Goal: Task Accomplishment & Management: Complete application form

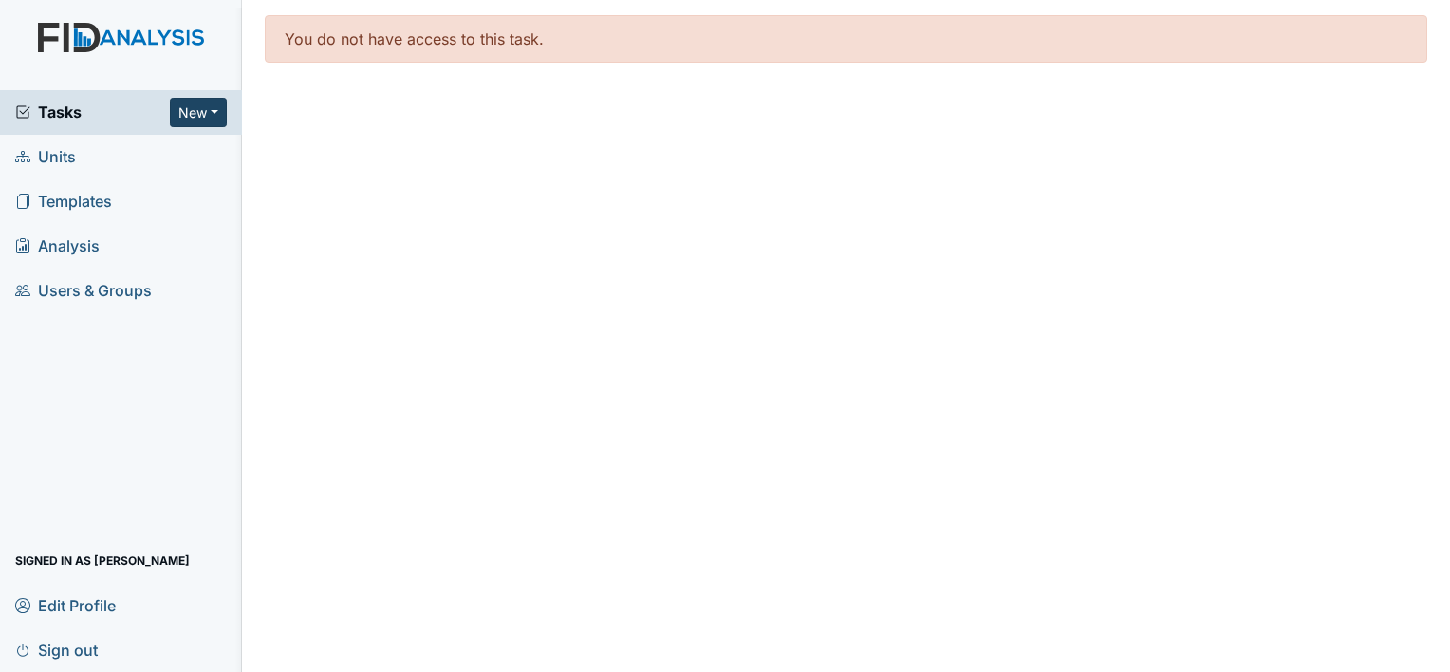
click at [213, 118] on button "New" at bounding box center [198, 112] width 57 height 29
click at [131, 159] on link "Form" at bounding box center [150, 152] width 150 height 30
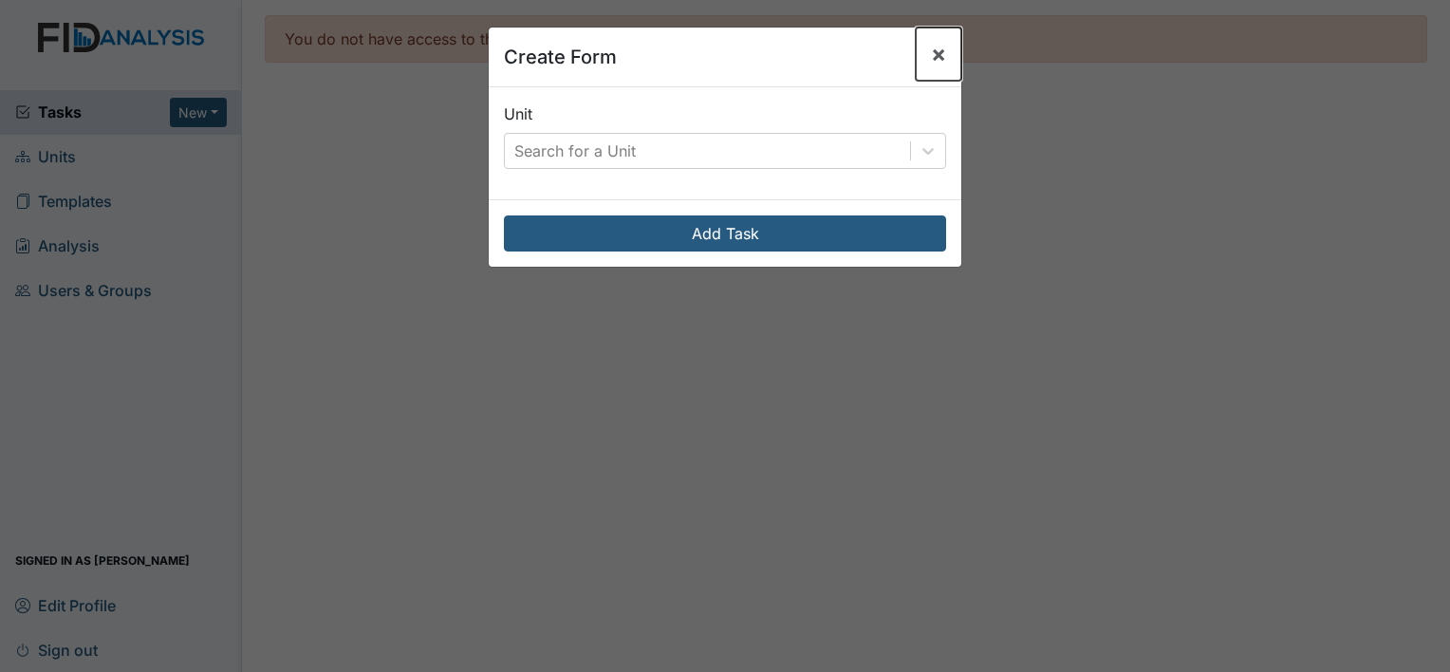
click at [938, 45] on span "×" at bounding box center [938, 54] width 15 height 28
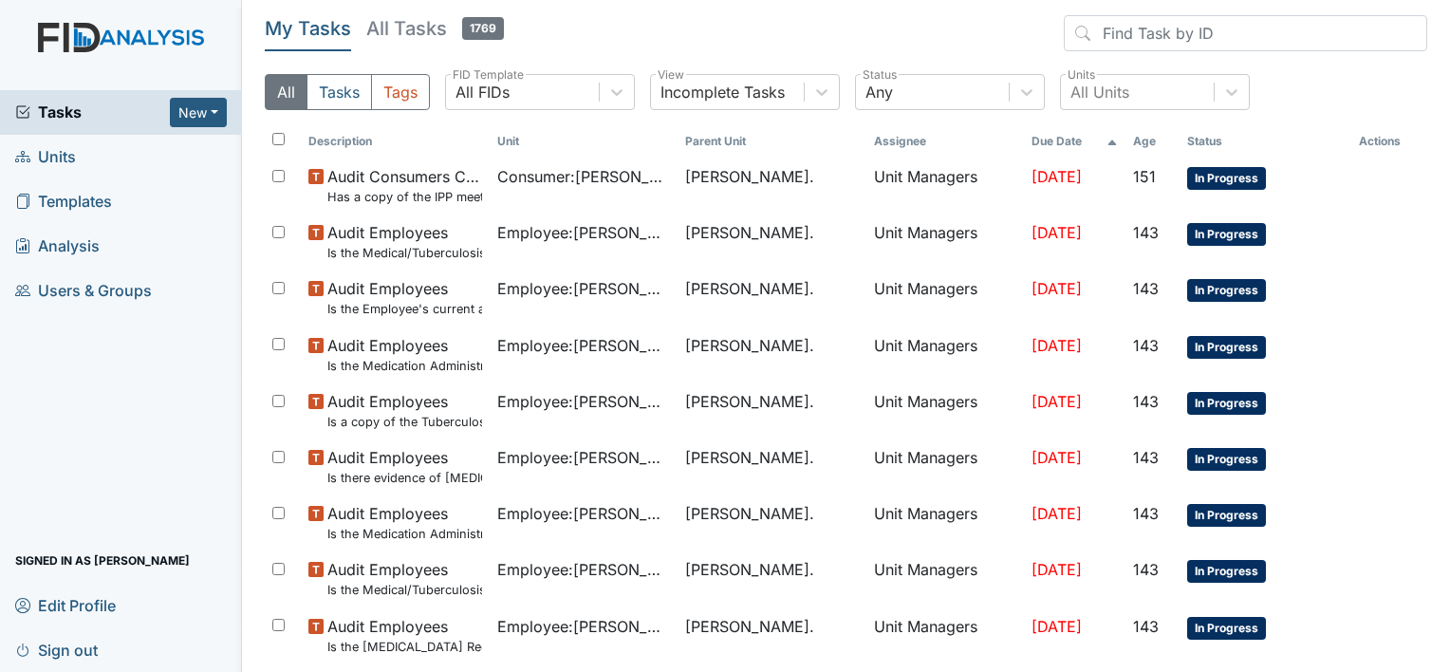
click at [70, 152] on span "Units" at bounding box center [45, 156] width 61 height 29
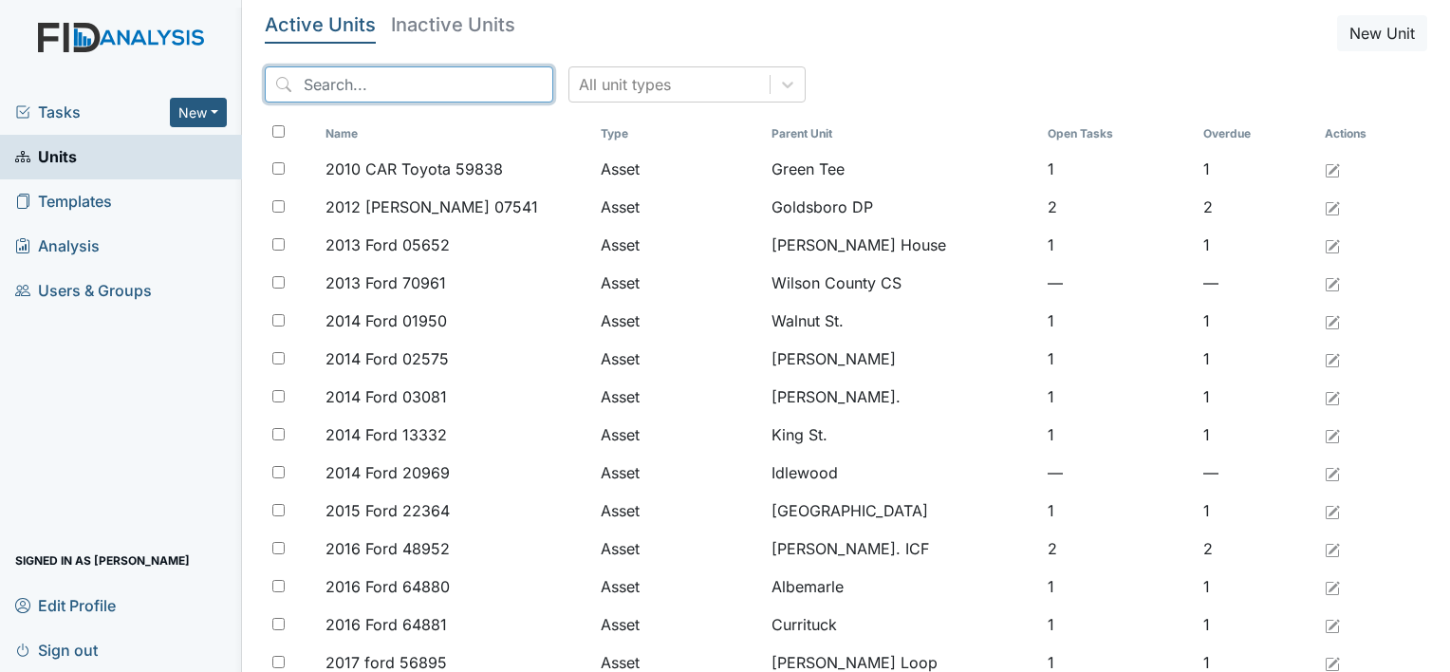
click at [295, 86] on input "search" at bounding box center [409, 84] width 289 height 36
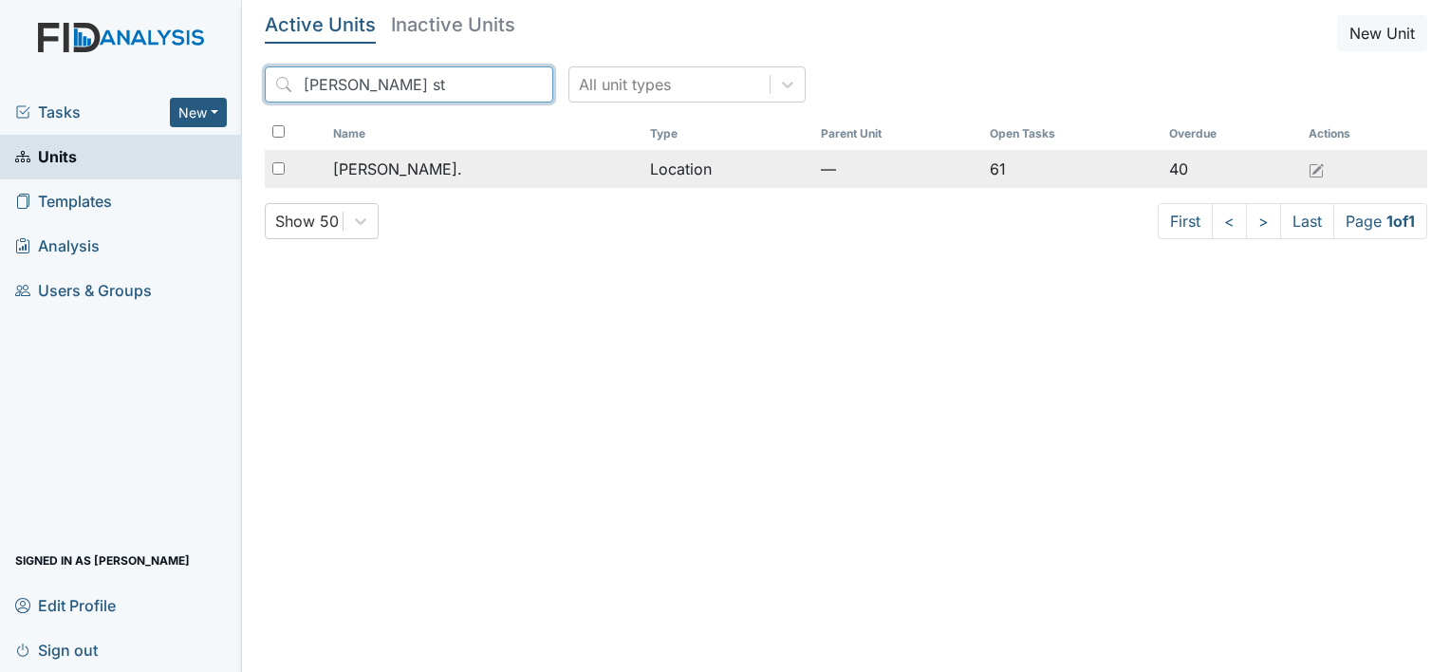
type input "William st"
click at [405, 160] on span "William St." at bounding box center [397, 169] width 129 height 23
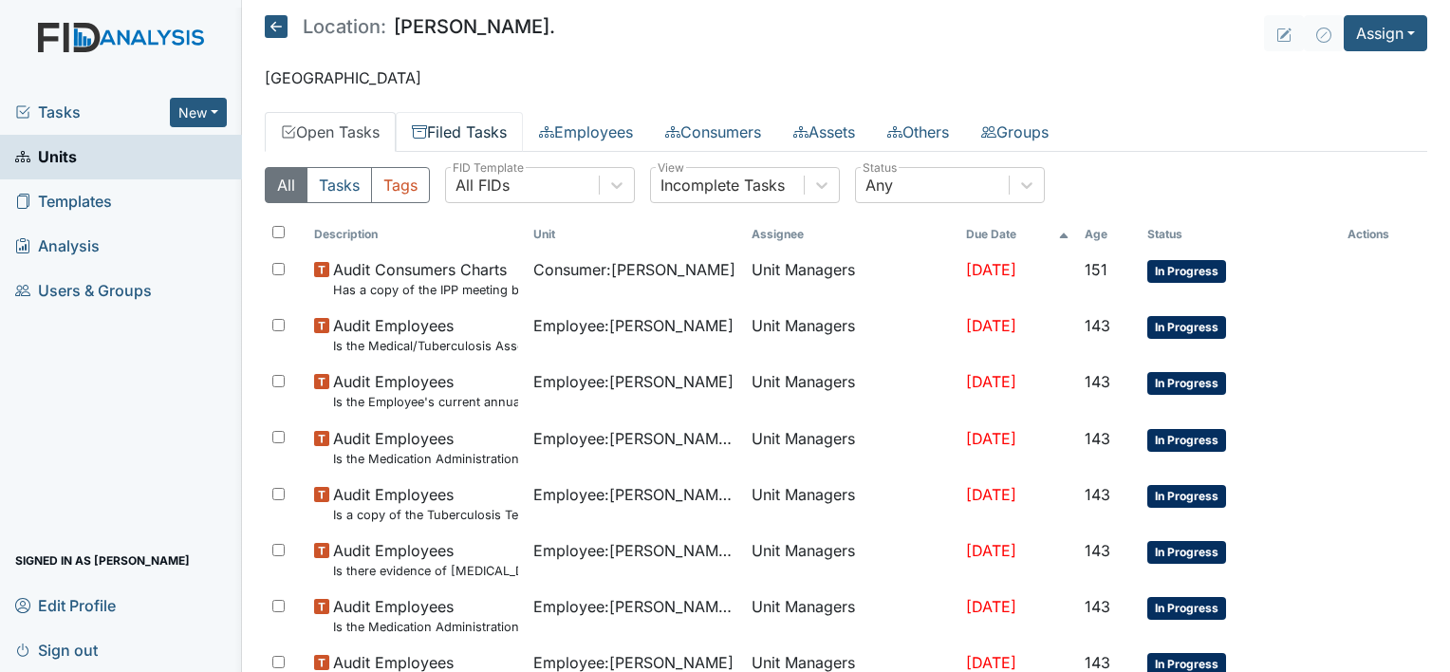
click at [474, 126] on link "Filed Tasks" at bounding box center [459, 132] width 127 height 40
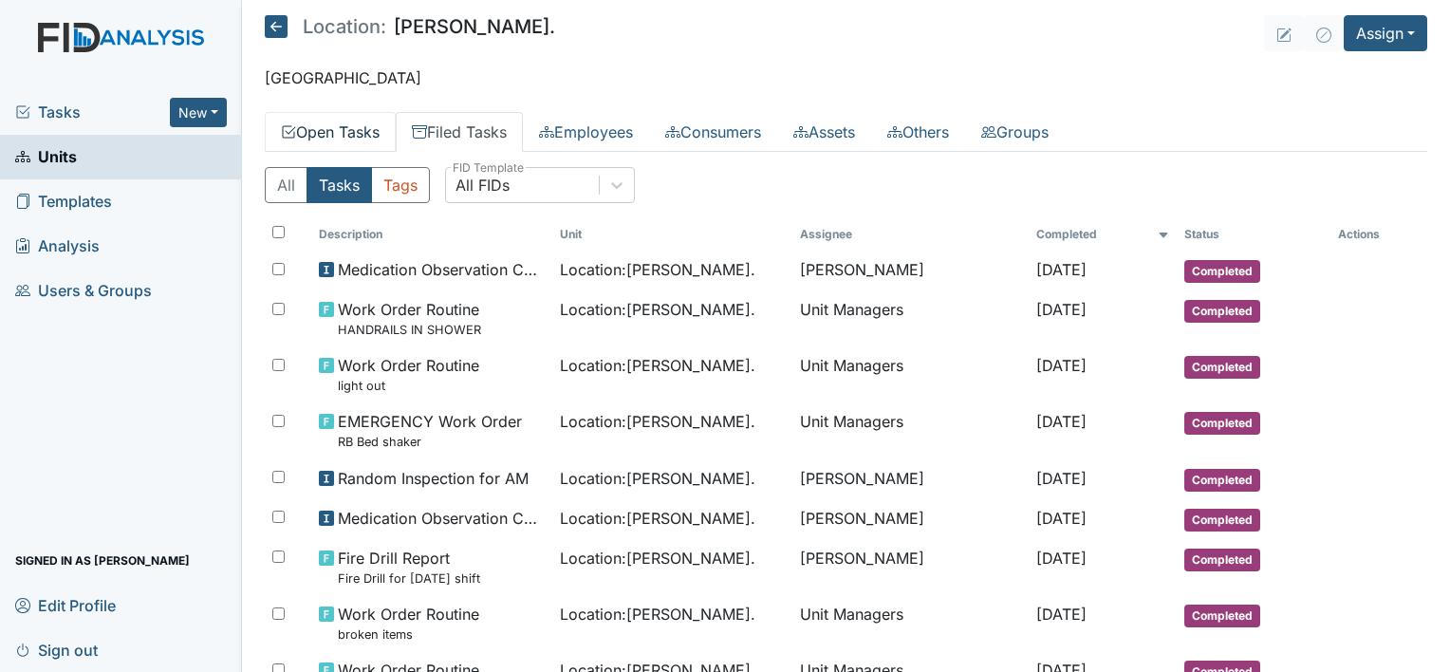
click at [370, 131] on link "Open Tasks" at bounding box center [330, 132] width 131 height 40
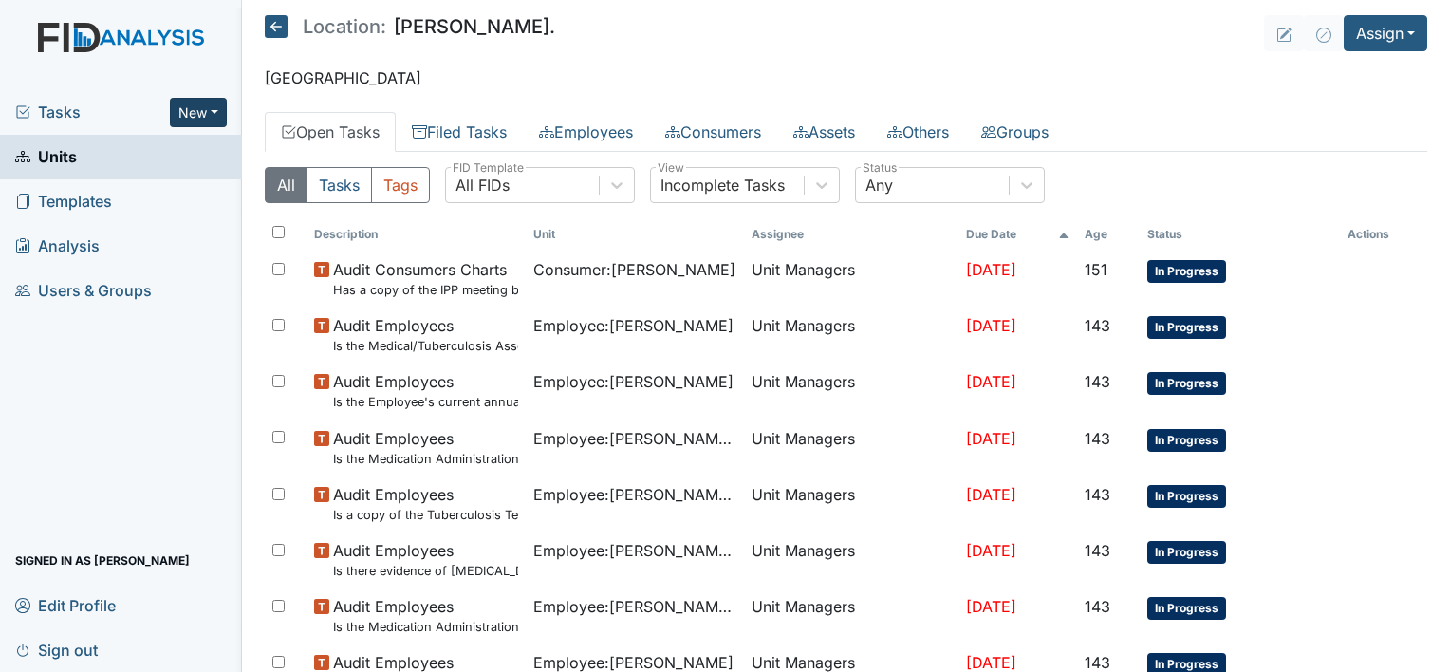
click at [210, 103] on button "New" at bounding box center [198, 112] width 57 height 29
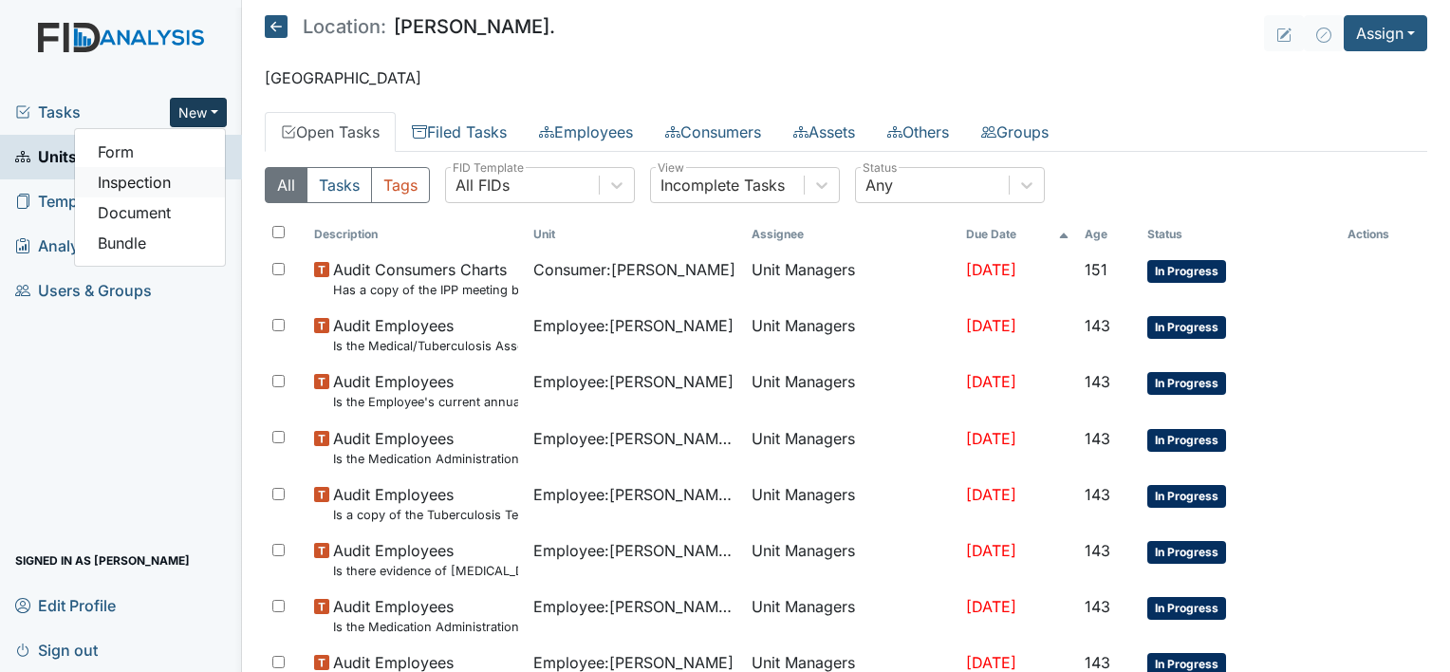
click at [190, 178] on link "Inspection" at bounding box center [150, 182] width 150 height 30
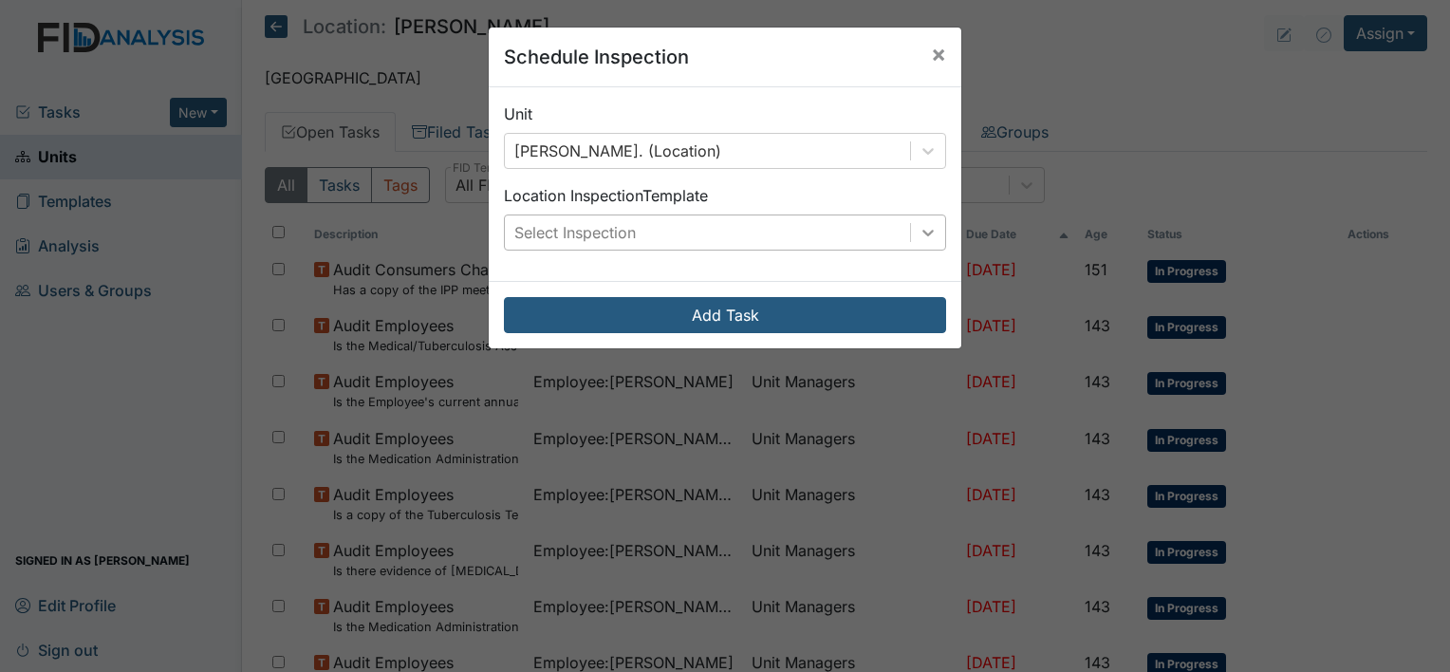
click at [923, 219] on div at bounding box center [928, 232] width 34 height 34
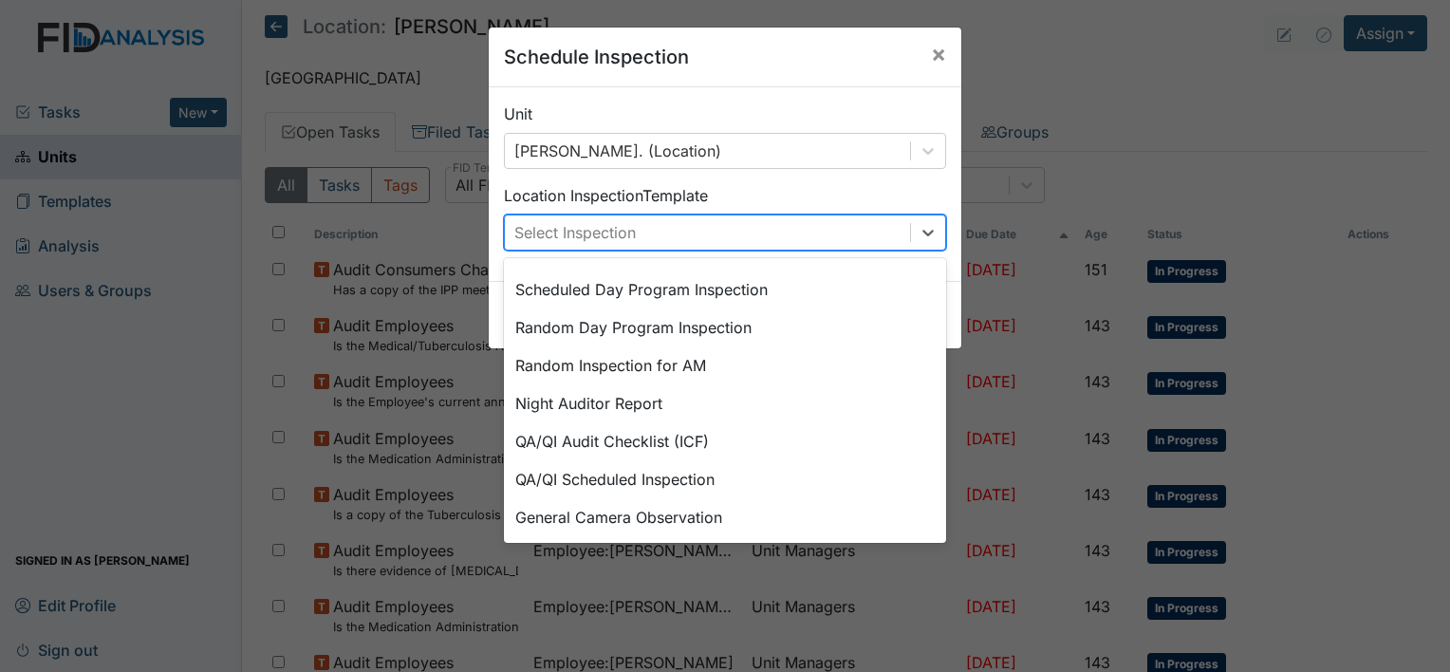
scroll to position [326, 0]
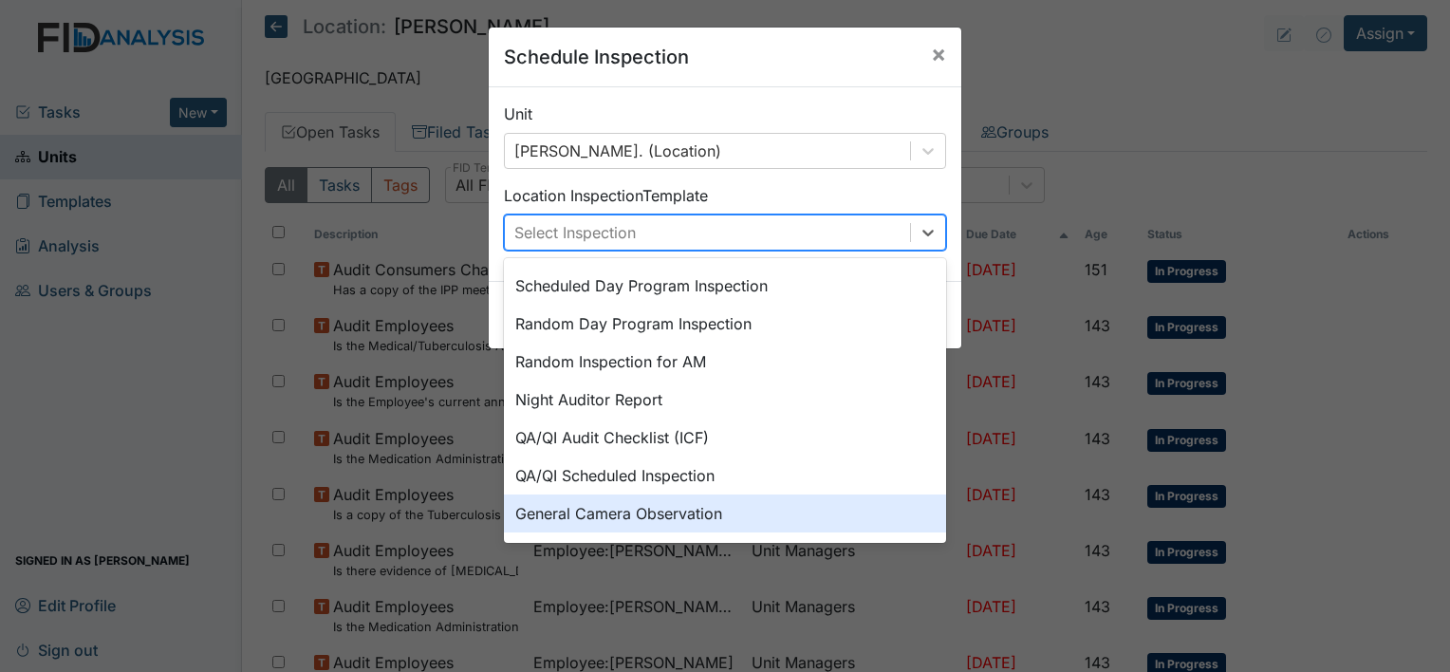
click at [717, 497] on div "General Camera Observation" at bounding box center [725, 513] width 442 height 38
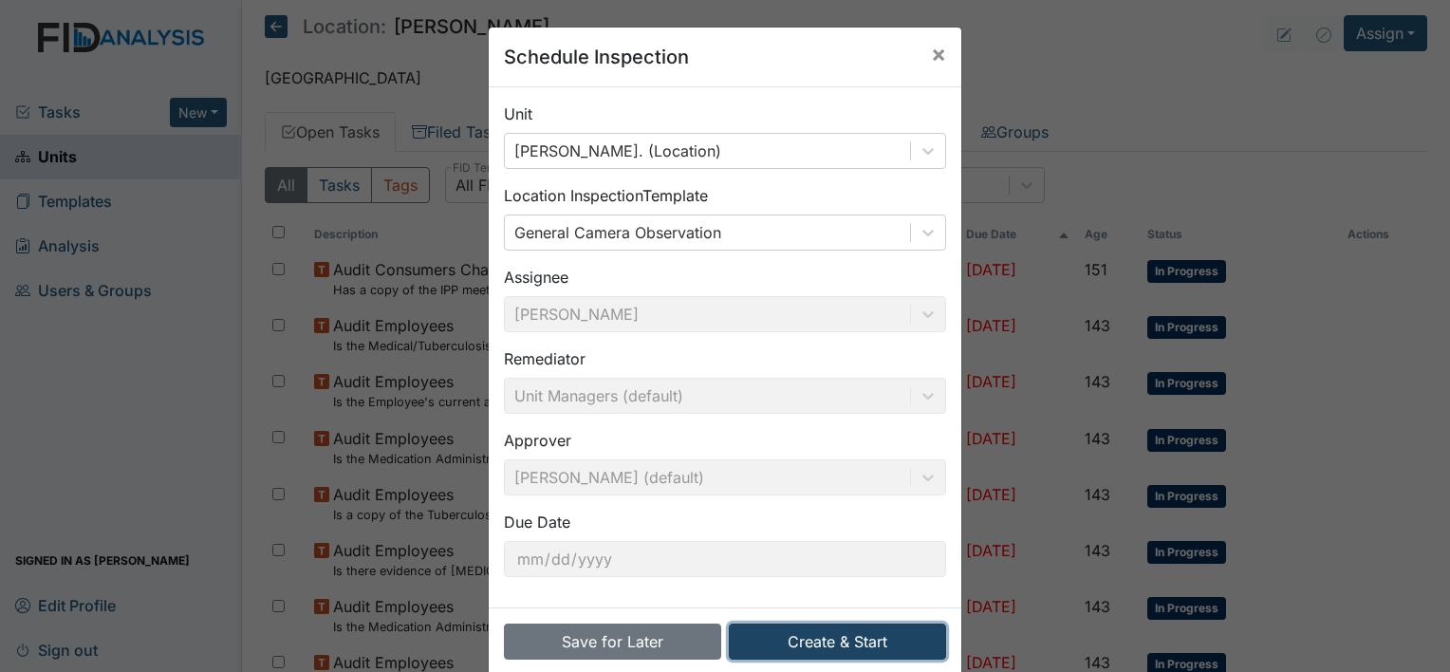
click at [797, 636] on button "Create & Start" at bounding box center [837, 642] width 217 height 36
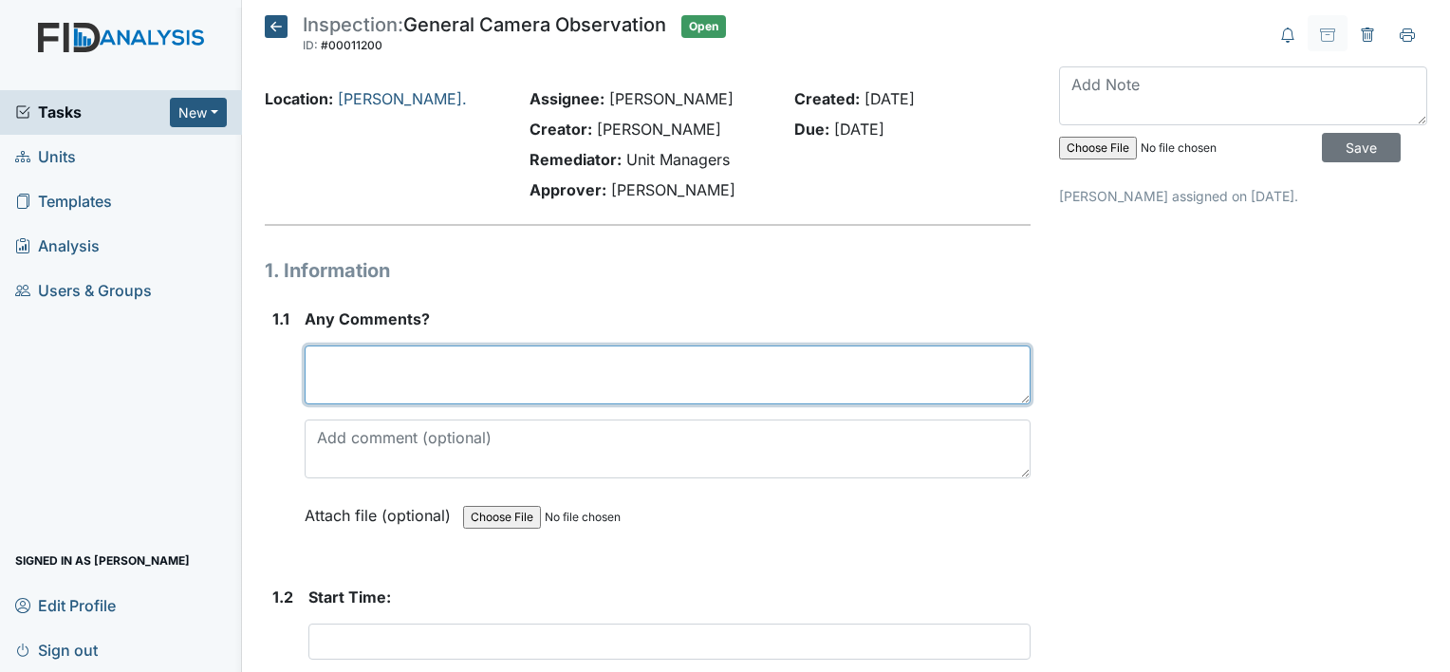
click at [475, 382] on textarea at bounding box center [668, 374] width 726 height 59
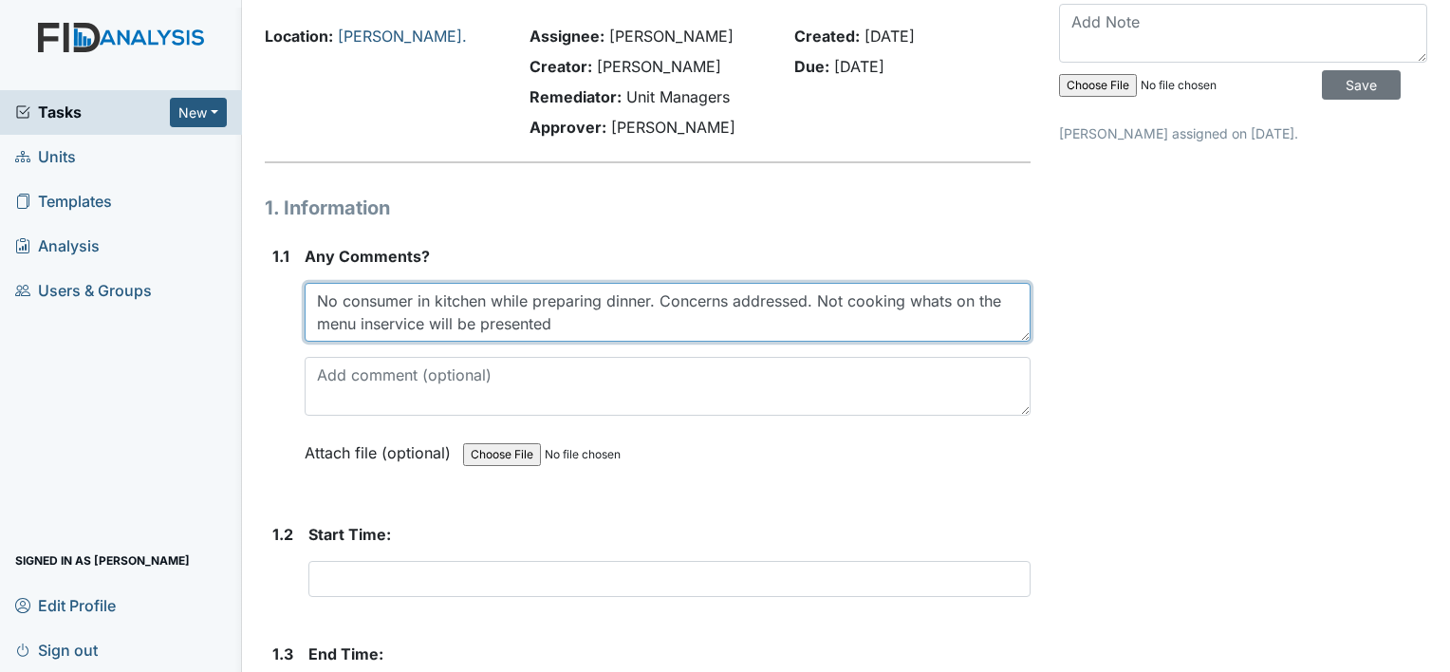
scroll to position [128, 0]
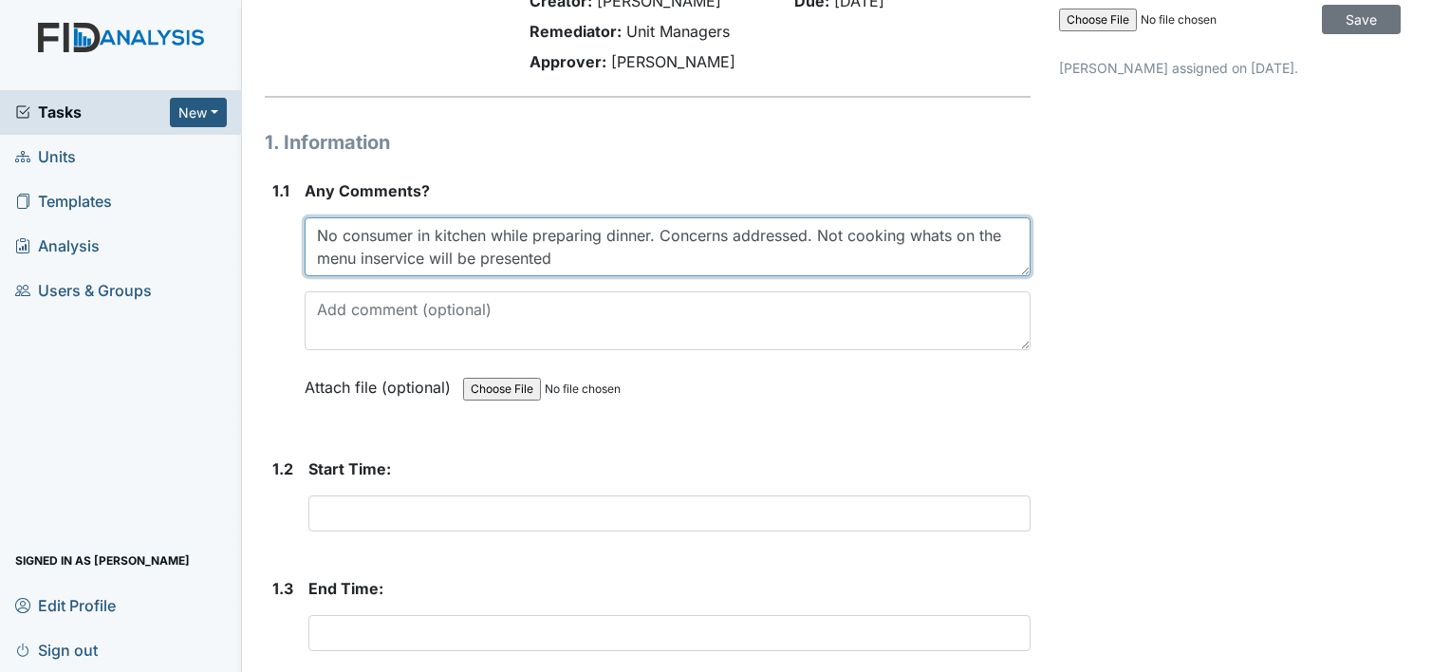
type textarea "No consumer in kitchen while preparing dinner. Concerns addressed. Not cooking …"
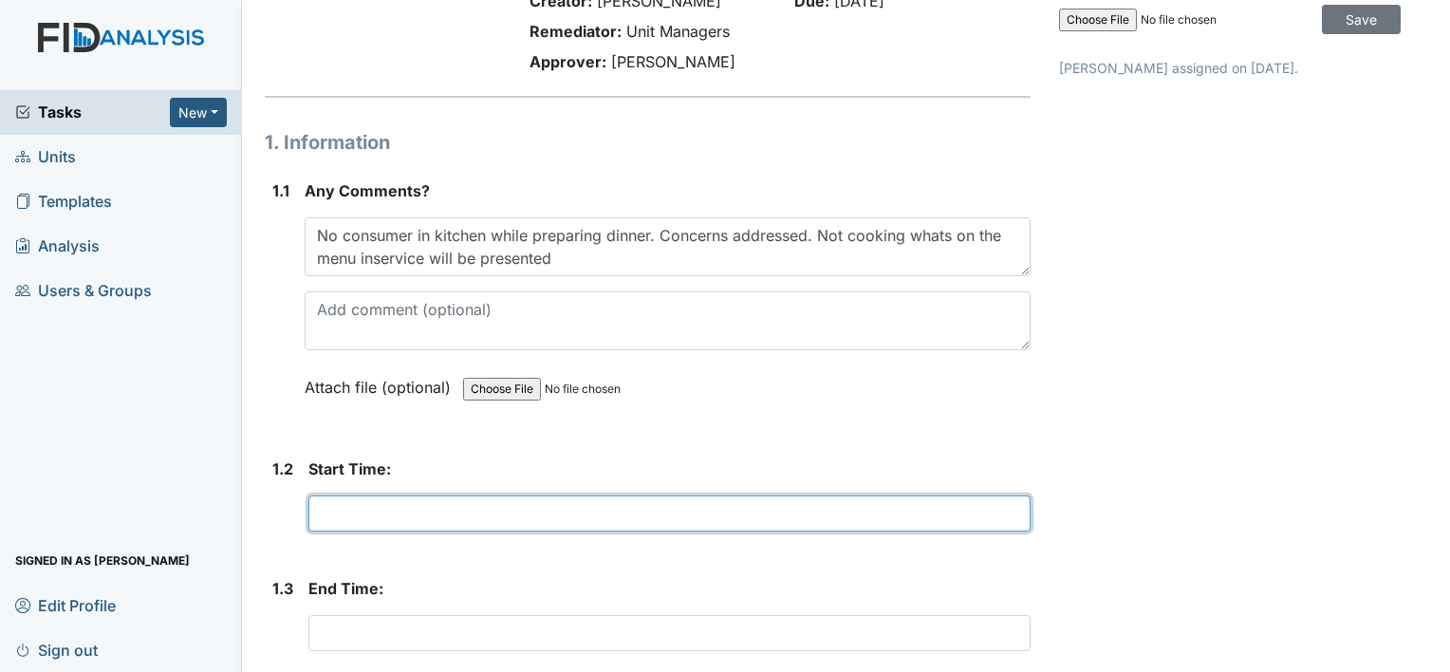
click at [336, 508] on input "text" at bounding box center [669, 513] width 722 height 36
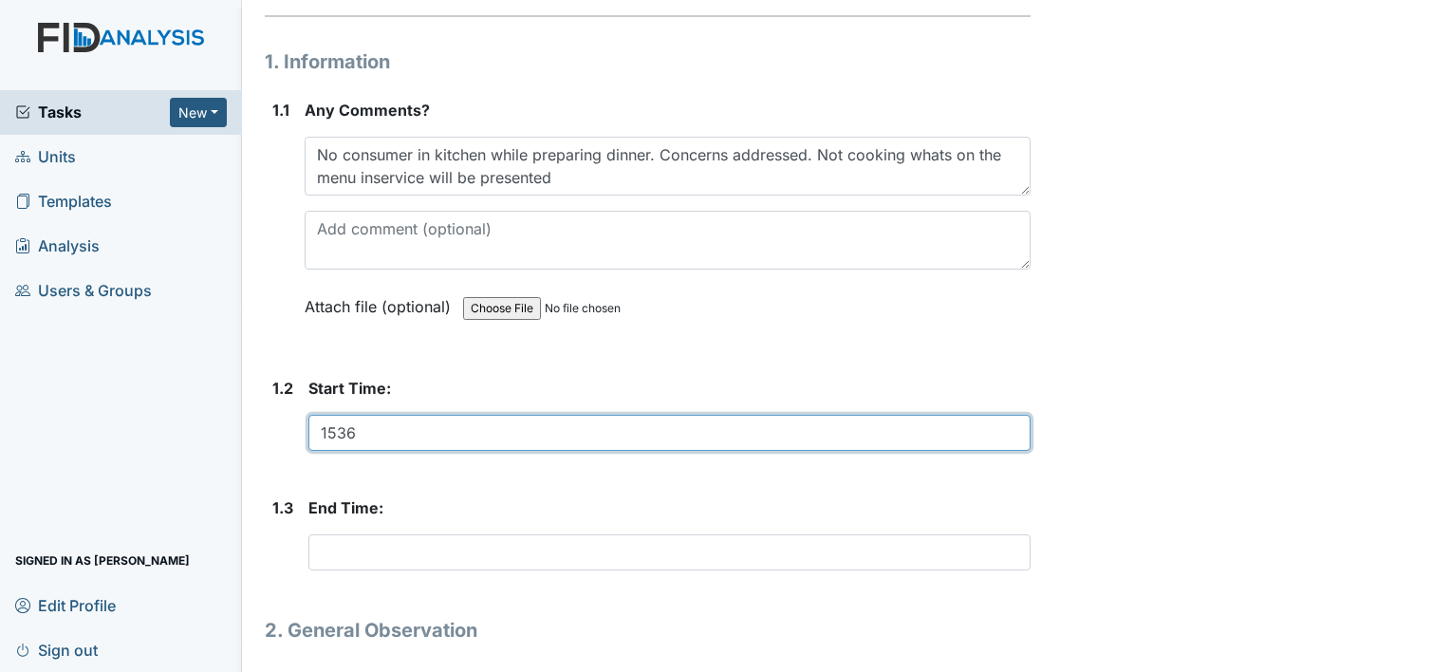
scroll to position [208, 0]
type input "1536"
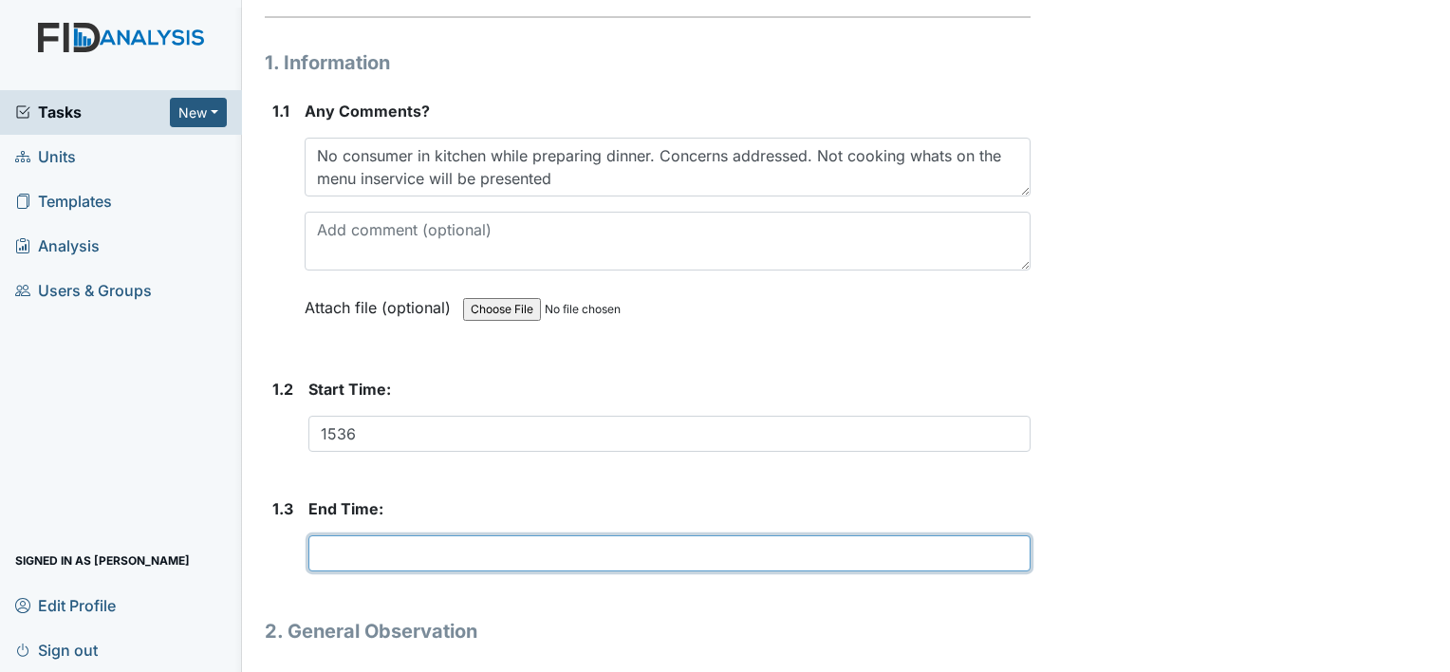
click at [326, 557] on input "text" at bounding box center [669, 553] width 722 height 36
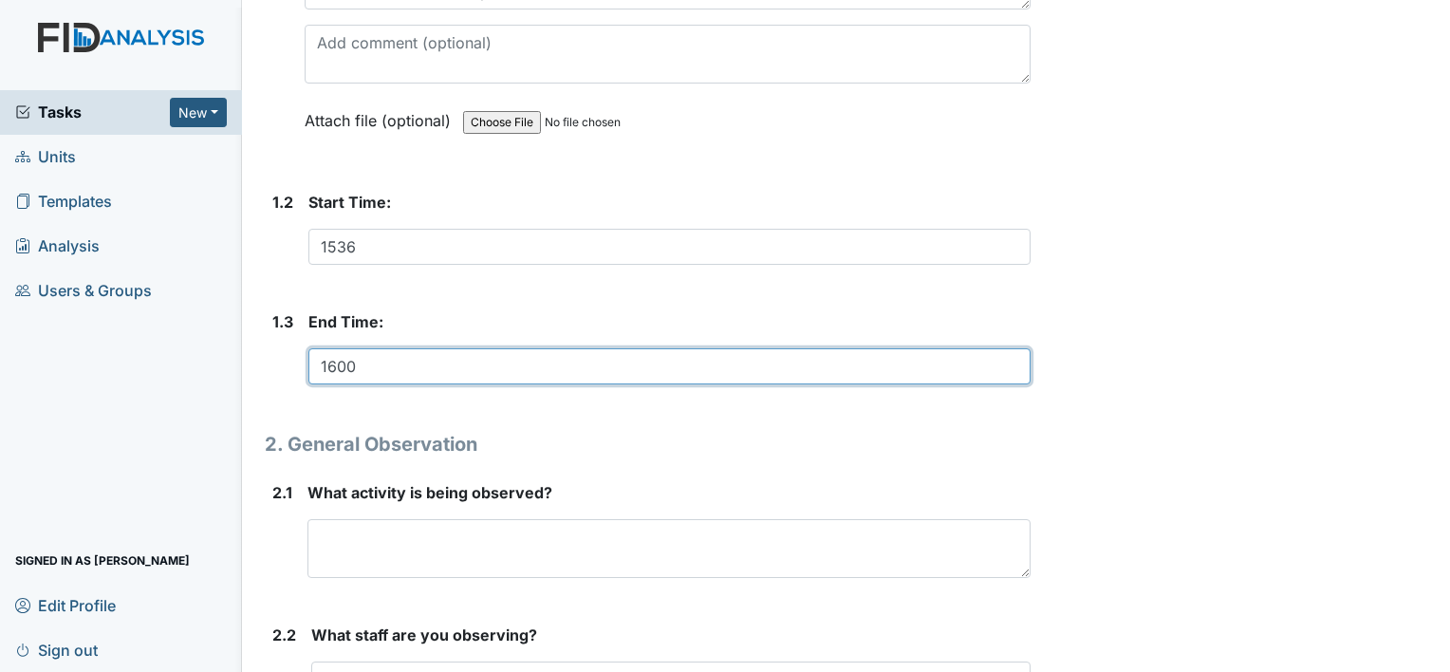
scroll to position [429, 0]
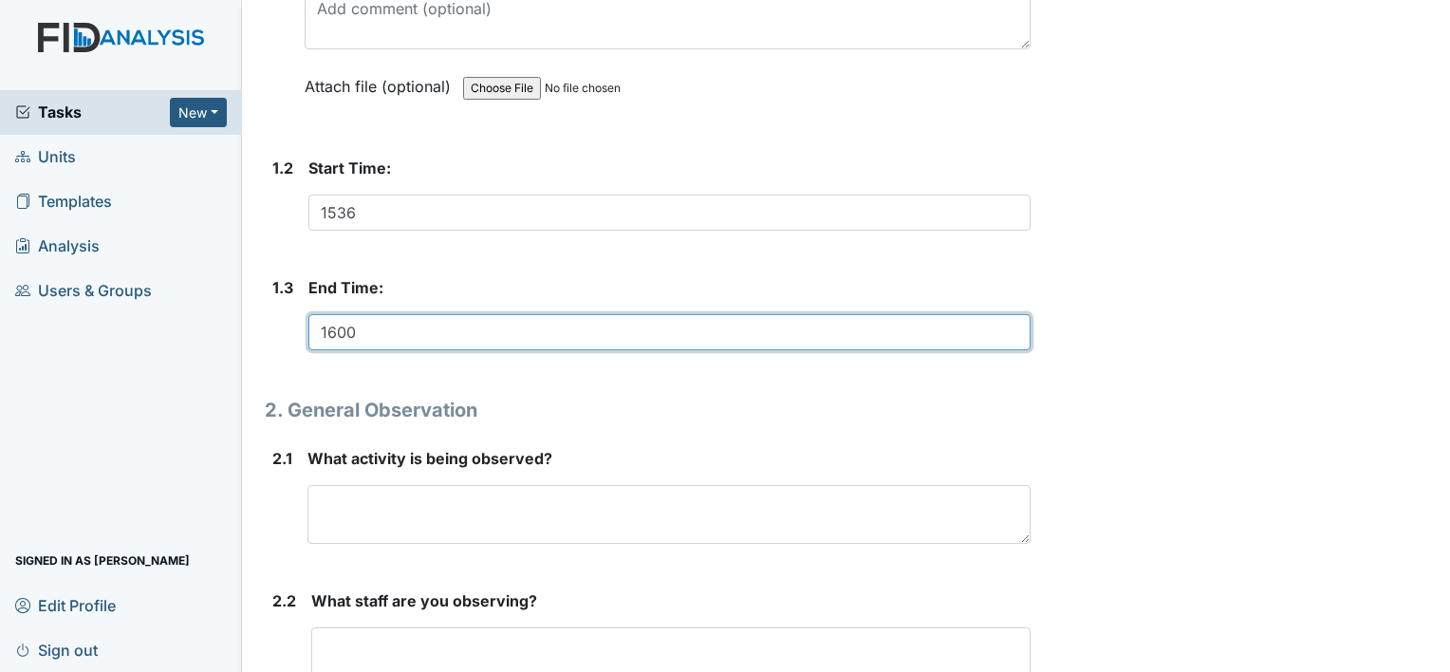
type input "1600"
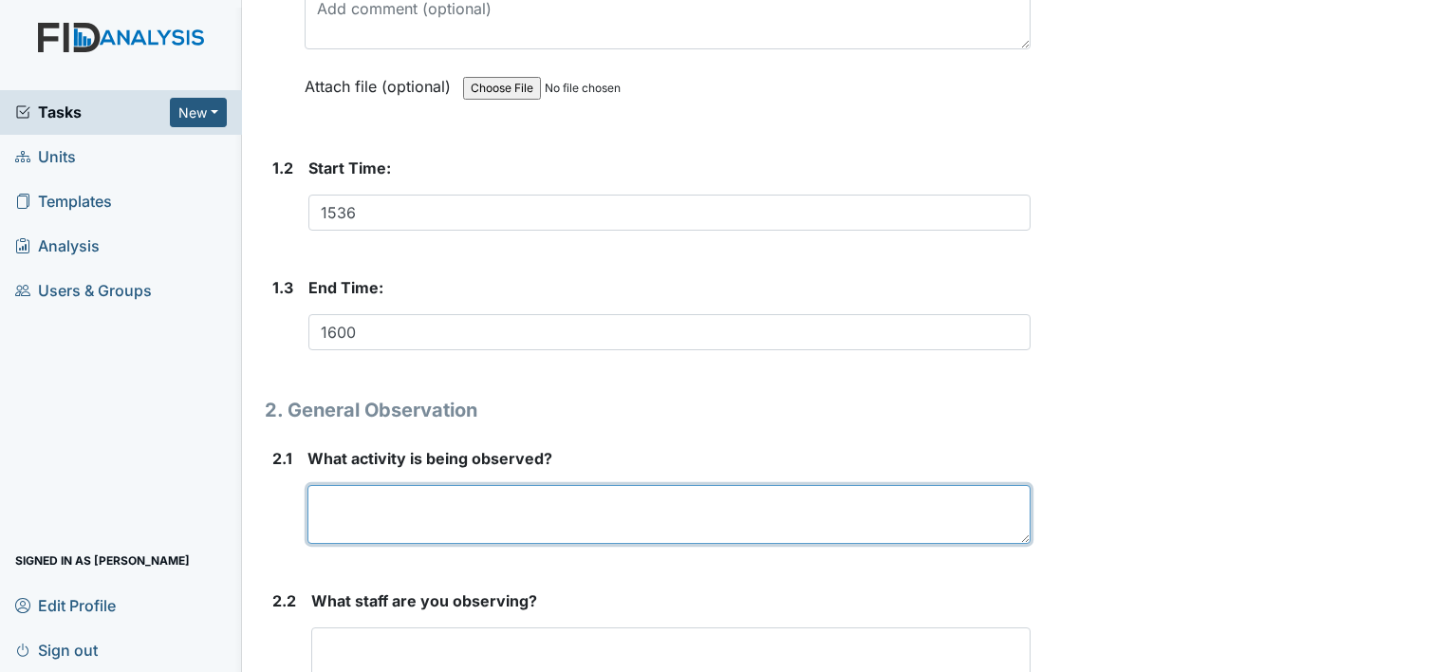
click at [334, 511] on textarea at bounding box center [668, 514] width 723 height 59
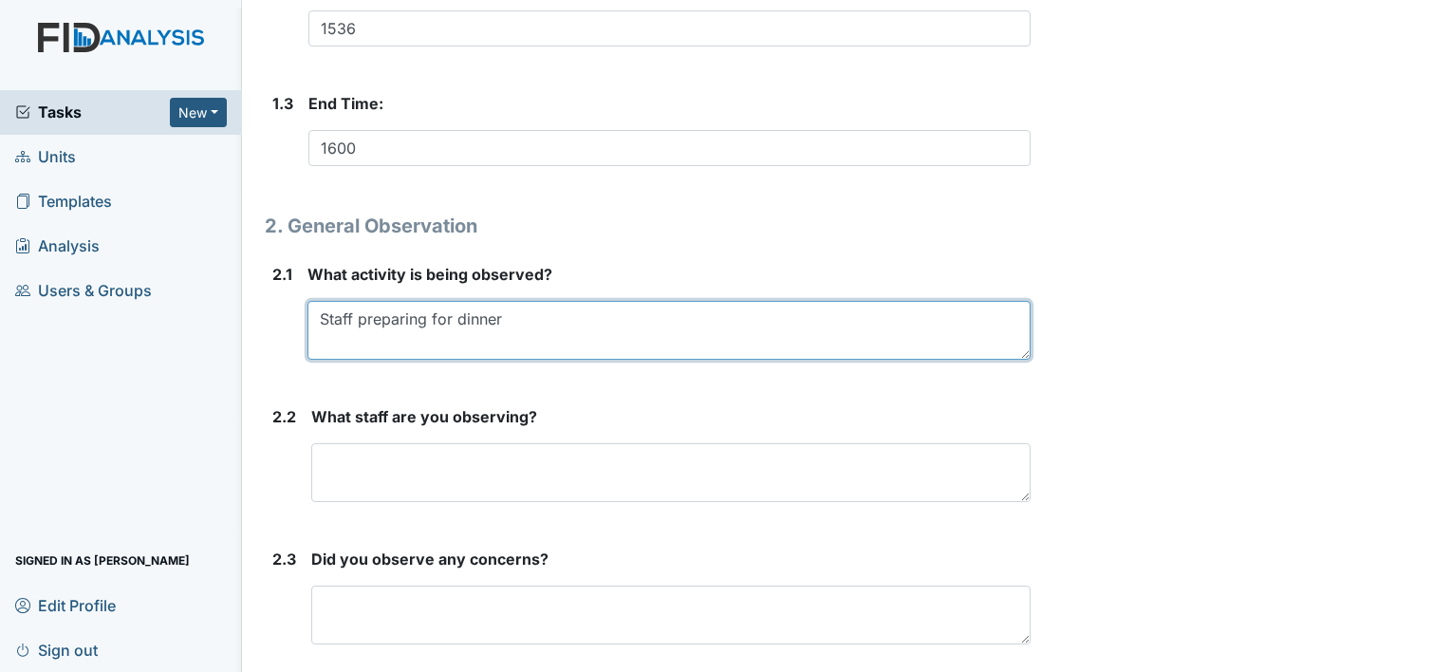
scroll to position [616, 0]
type textarea "Staff preparing for dinner"
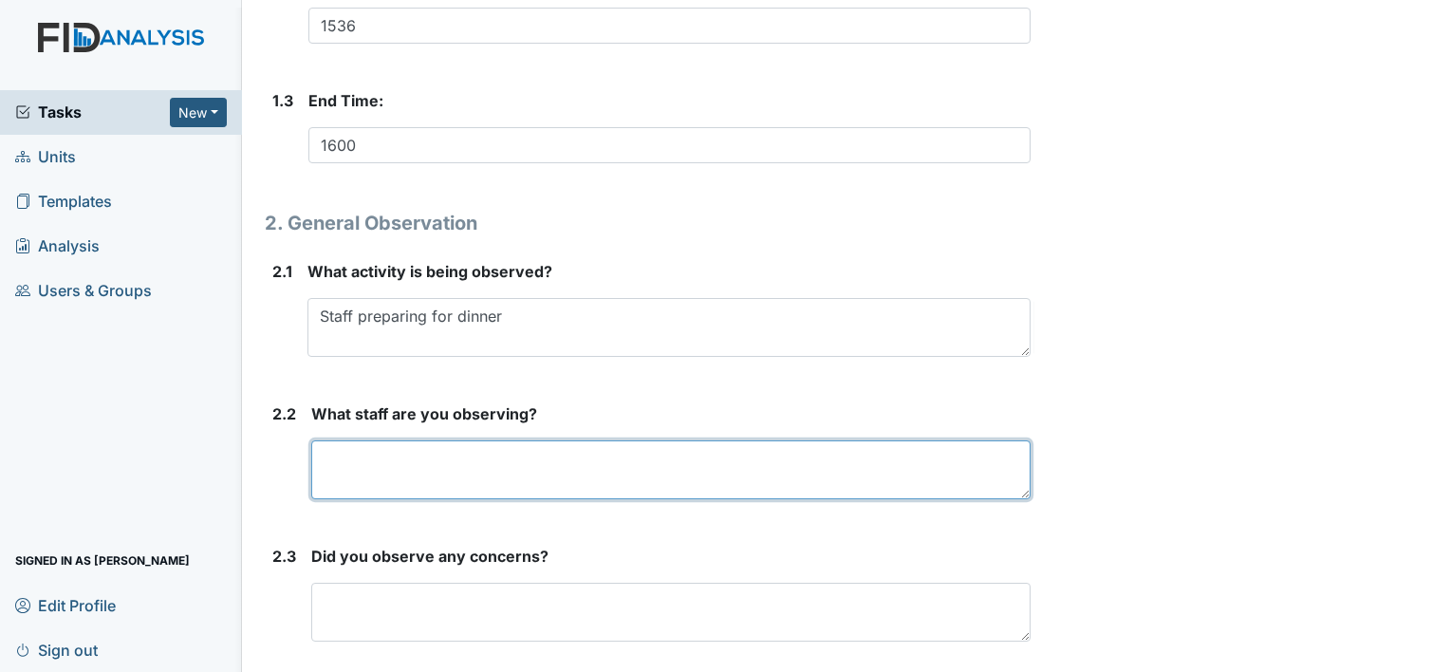
click at [504, 463] on textarea at bounding box center [670, 469] width 719 height 59
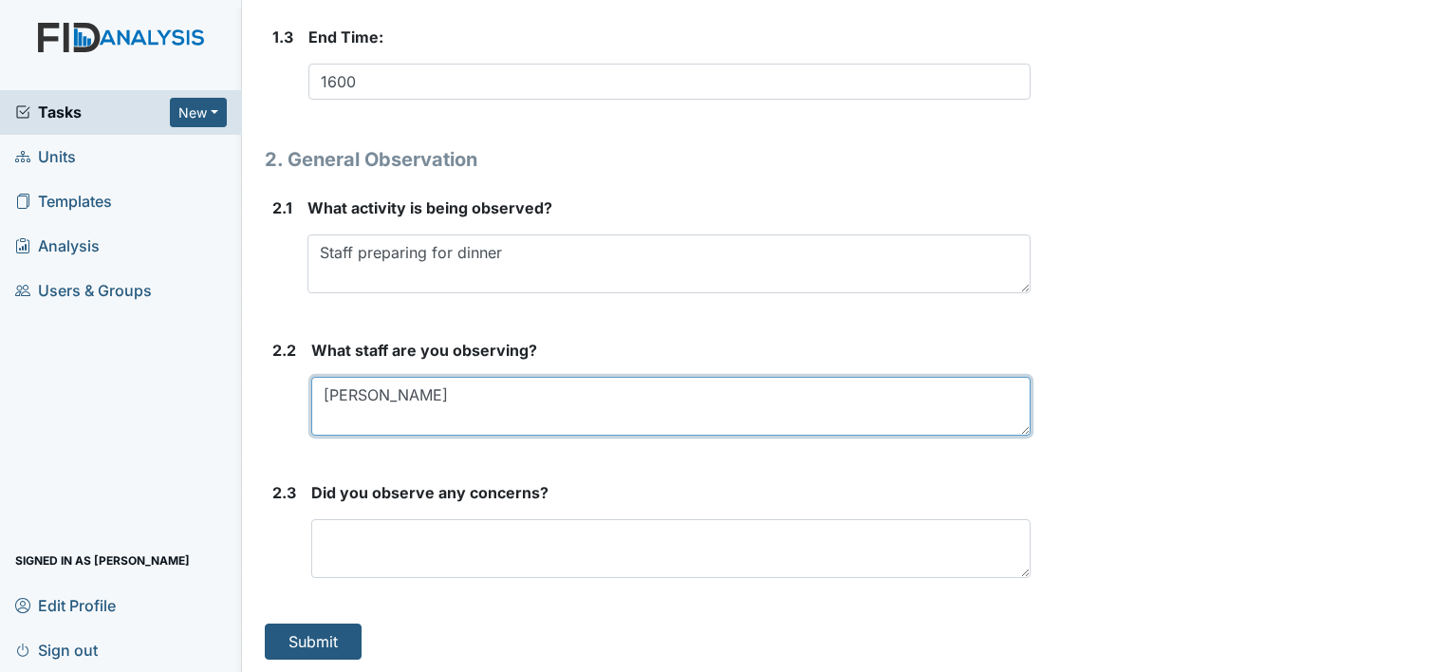
type textarea "Christine livingston"
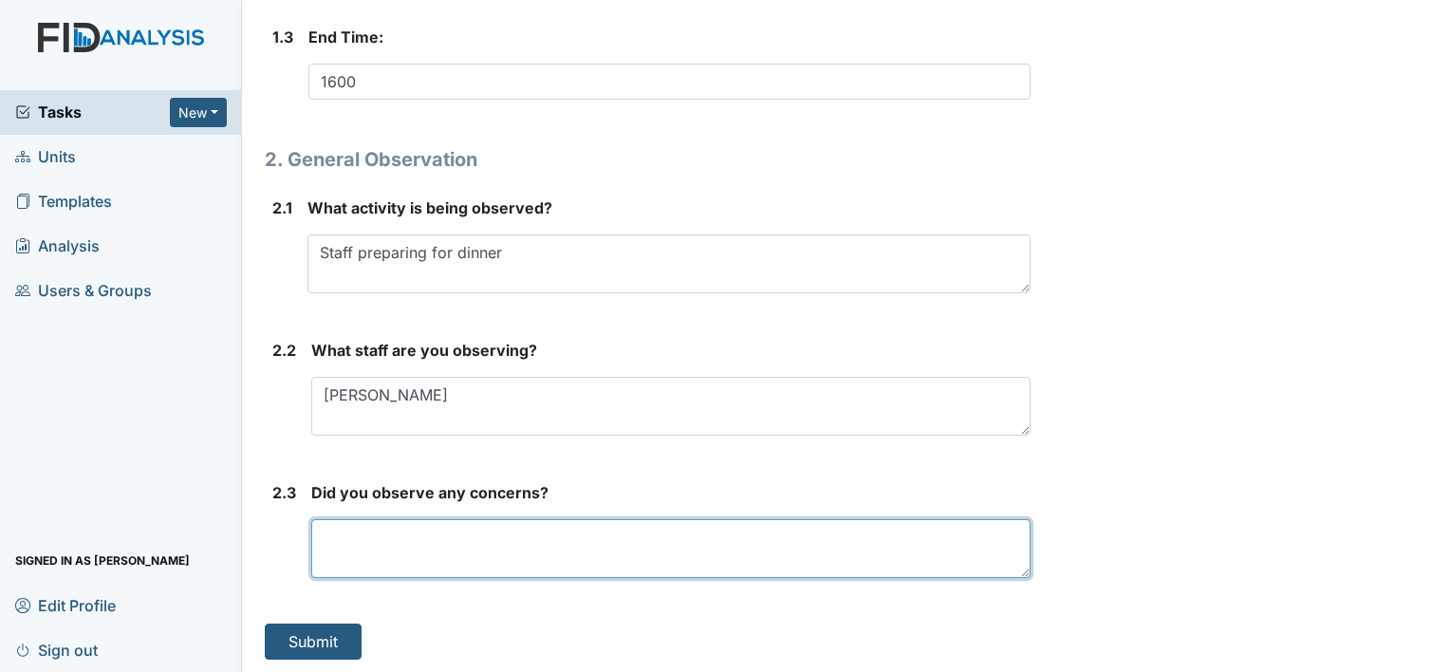
click at [562, 544] on textarea at bounding box center [670, 548] width 719 height 59
type textarea "y"
type textarea "Yes. Addressed"
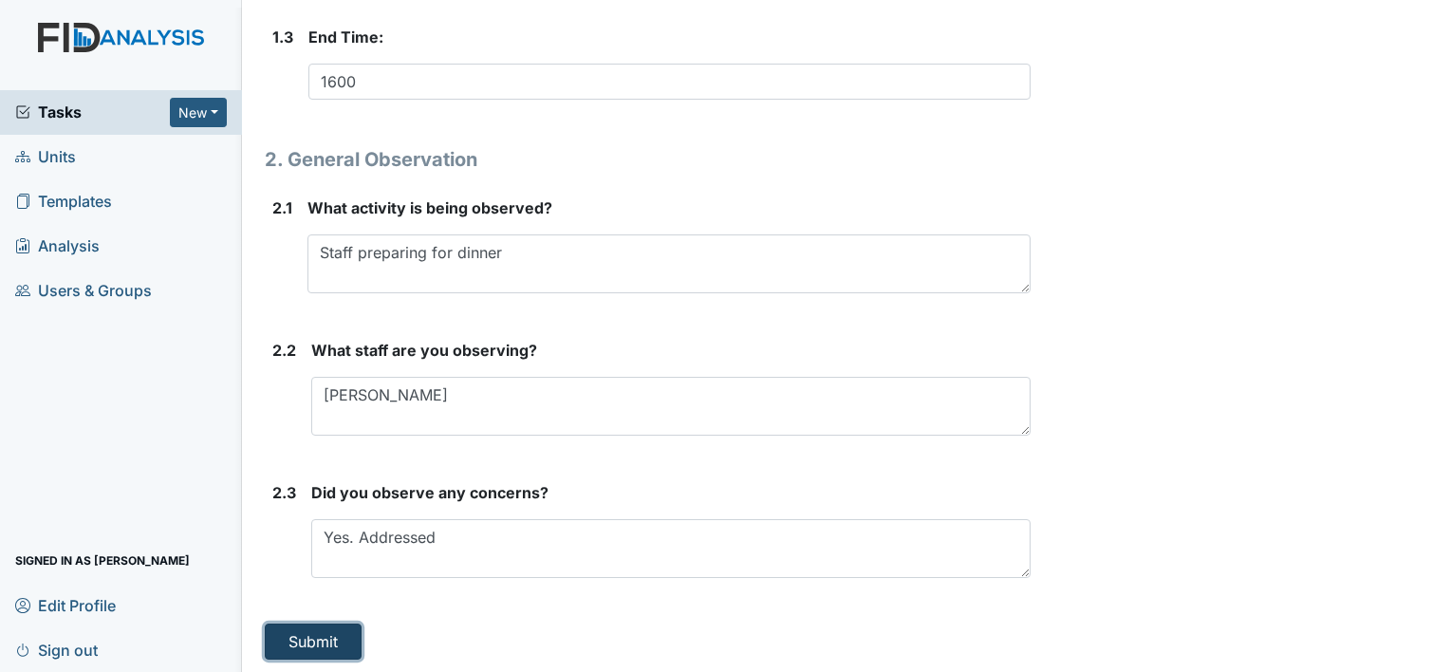
click at [324, 651] on button "Submit" at bounding box center [313, 642] width 97 height 36
